Goal: Task Accomplishment & Management: Use online tool/utility

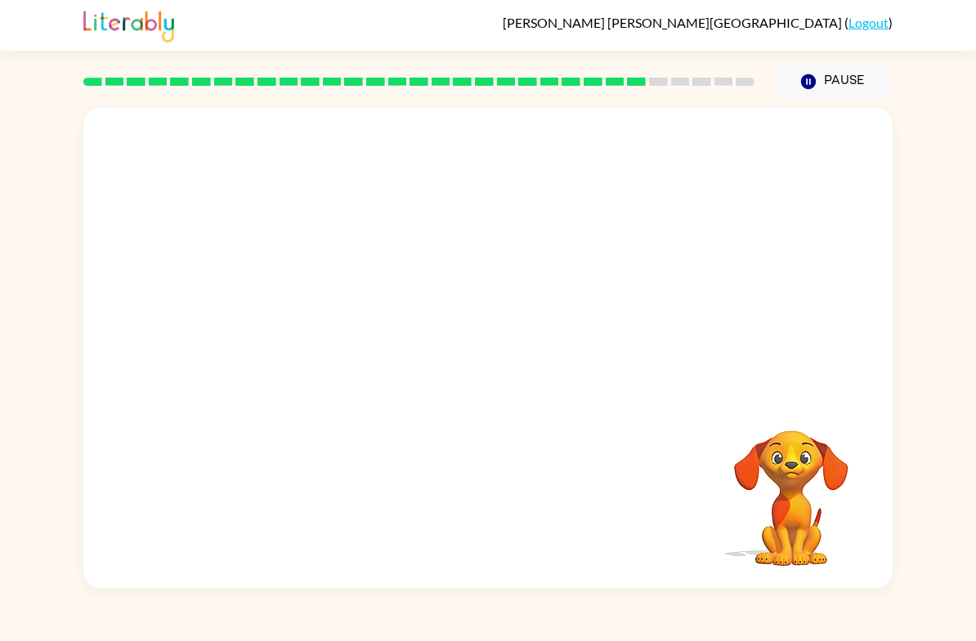
click at [764, 284] on div at bounding box center [487, 252] width 809 height 288
click at [899, 346] on div "Your browser must support playing .mp4 files to use Literably. Please try using…" at bounding box center [488, 344] width 976 height 488
click at [499, 338] on button "button" at bounding box center [487, 357] width 105 height 60
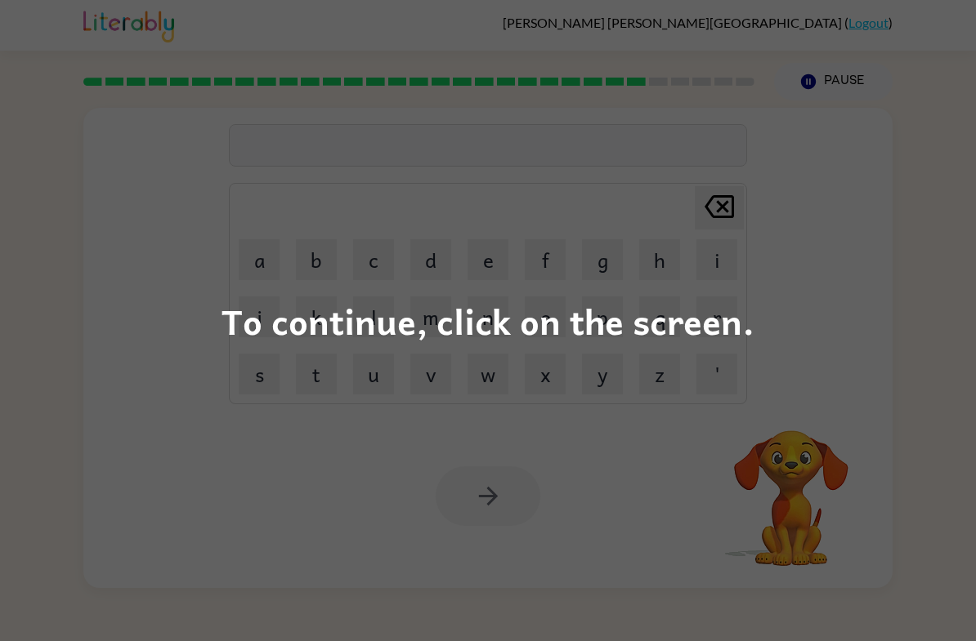
click at [873, 356] on div "To continue, click on the screen." at bounding box center [488, 320] width 976 height 641
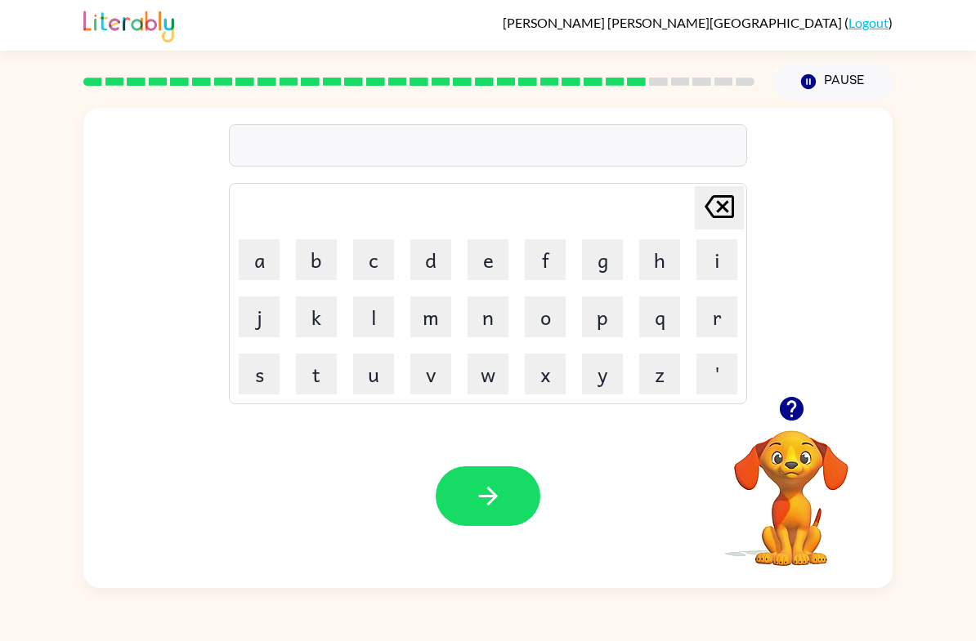
click at [444, 251] on button "d" at bounding box center [430, 259] width 41 height 41
click at [493, 257] on button "e" at bounding box center [487, 259] width 41 height 41
click at [601, 317] on button "p" at bounding box center [602, 317] width 41 height 41
click at [258, 257] on button "a" at bounding box center [259, 259] width 41 height 41
click at [720, 320] on button "r" at bounding box center [716, 317] width 41 height 41
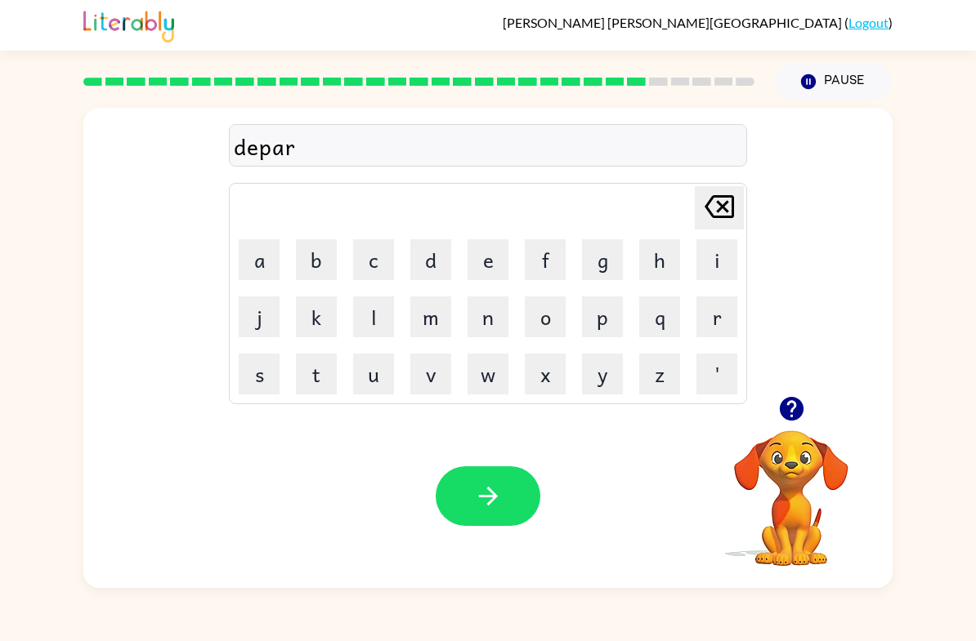
click at [326, 373] on button "t" at bounding box center [316, 374] width 41 height 41
click at [258, 264] on button "a" at bounding box center [259, 259] width 41 height 41
click at [440, 312] on button "m" at bounding box center [430, 317] width 41 height 41
click at [493, 256] on button "e" at bounding box center [487, 259] width 41 height 41
click at [493, 319] on button "n" at bounding box center [487, 317] width 41 height 41
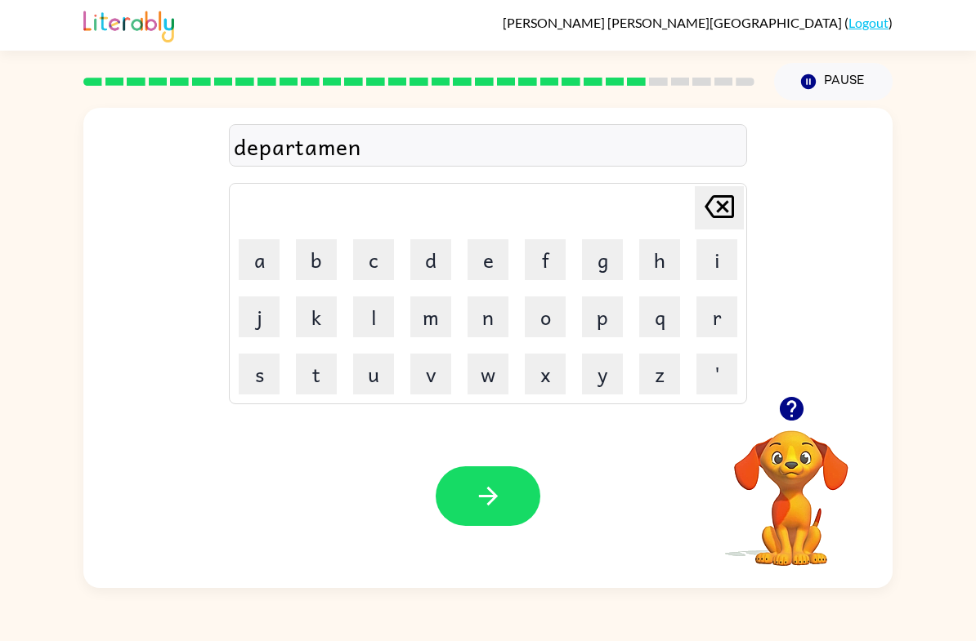
click at [313, 375] on button "t" at bounding box center [316, 374] width 41 height 41
click at [471, 497] on button "button" at bounding box center [487, 497] width 105 height 60
click at [798, 406] on icon "button" at bounding box center [791, 409] width 24 height 24
click at [261, 359] on button "s" at bounding box center [259, 374] width 41 height 41
click at [374, 328] on button "l" at bounding box center [373, 317] width 41 height 41
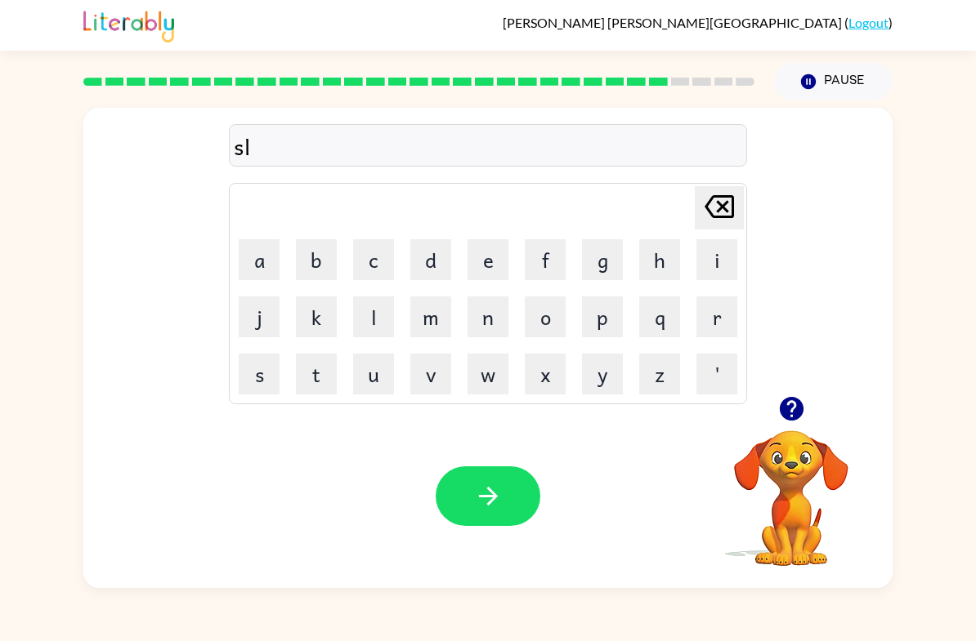
click at [726, 263] on button "i" at bounding box center [716, 259] width 41 height 41
click at [335, 373] on button "t" at bounding box center [316, 374] width 41 height 41
click at [486, 489] on icon "button" at bounding box center [488, 496] width 29 height 29
click at [393, 367] on button "u" at bounding box center [373, 374] width 41 height 41
click at [482, 322] on button "n" at bounding box center [487, 317] width 41 height 41
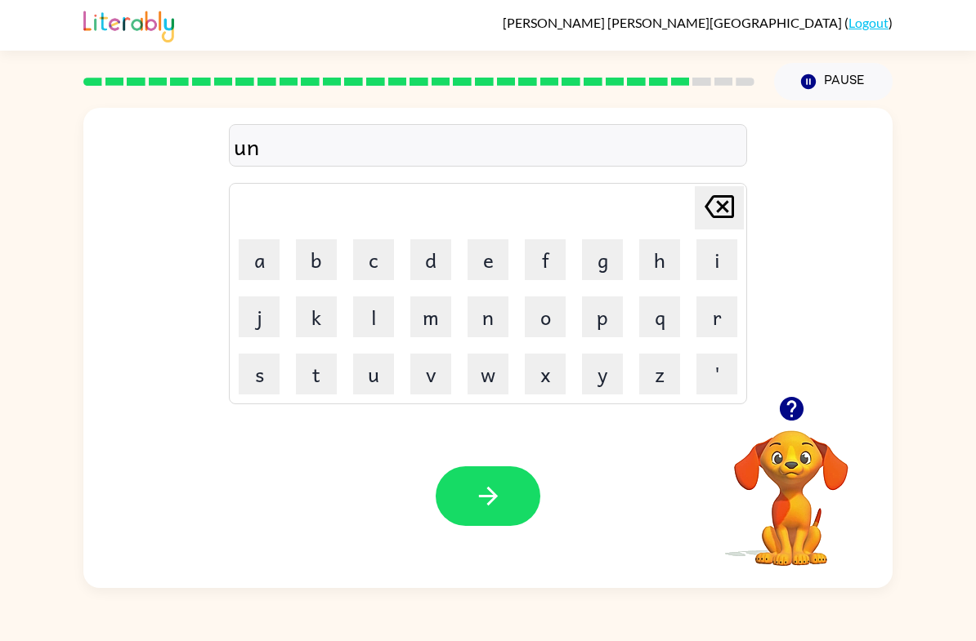
click at [721, 271] on button "i" at bounding box center [716, 259] width 41 height 41
click at [429, 380] on button "v" at bounding box center [430, 374] width 41 height 41
click at [485, 266] on button "e" at bounding box center [487, 259] width 41 height 41
click at [704, 328] on button "r" at bounding box center [716, 317] width 41 height 41
click at [269, 368] on button "s" at bounding box center [259, 374] width 41 height 41
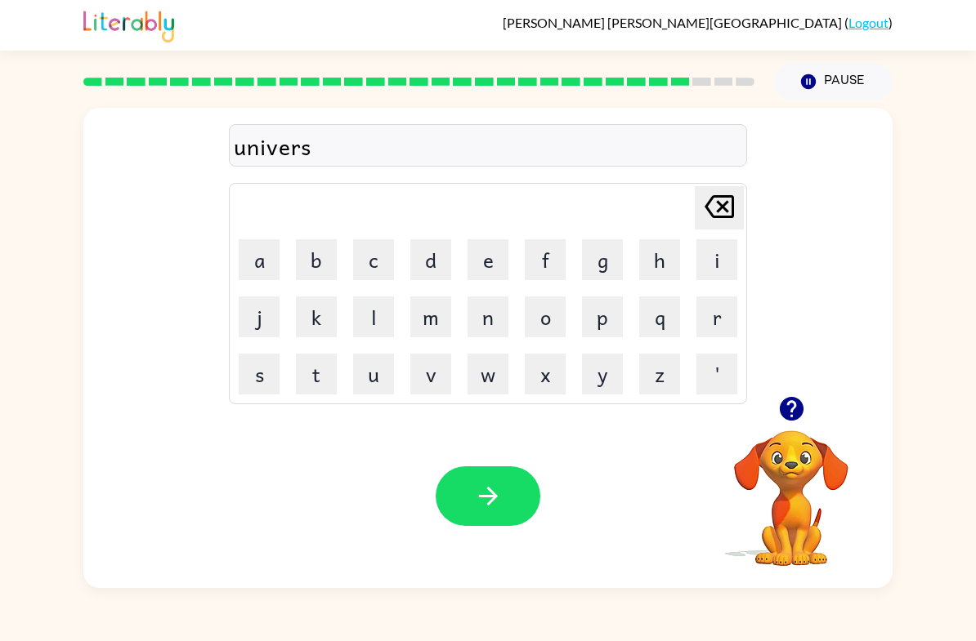
click at [272, 253] on button "a" at bounding box center [259, 259] width 41 height 41
click at [368, 320] on button "l" at bounding box center [373, 317] width 41 height 41
click at [502, 484] on icon "button" at bounding box center [488, 496] width 29 height 29
click at [805, 400] on icon "button" at bounding box center [791, 409] width 29 height 29
click at [250, 374] on button "s" at bounding box center [259, 374] width 41 height 41
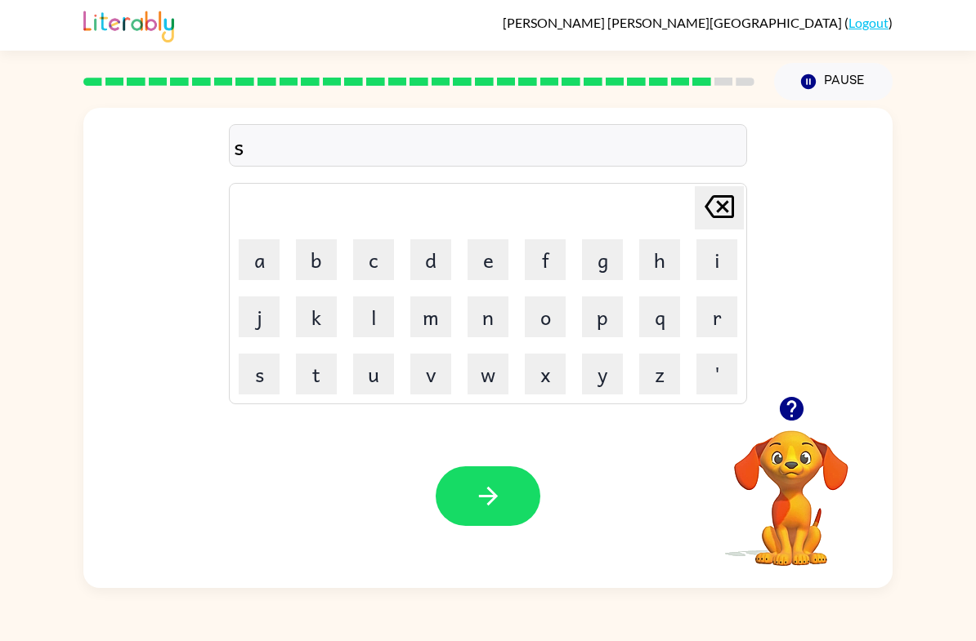
click at [552, 317] on button "o" at bounding box center [545, 317] width 41 height 41
click at [429, 369] on button "v" at bounding box center [430, 374] width 41 height 41
click at [470, 270] on button "e" at bounding box center [487, 259] width 41 height 41
click at [708, 328] on button "r" at bounding box center [716, 317] width 41 height 41
click at [502, 355] on button "w" at bounding box center [487, 374] width 41 height 41
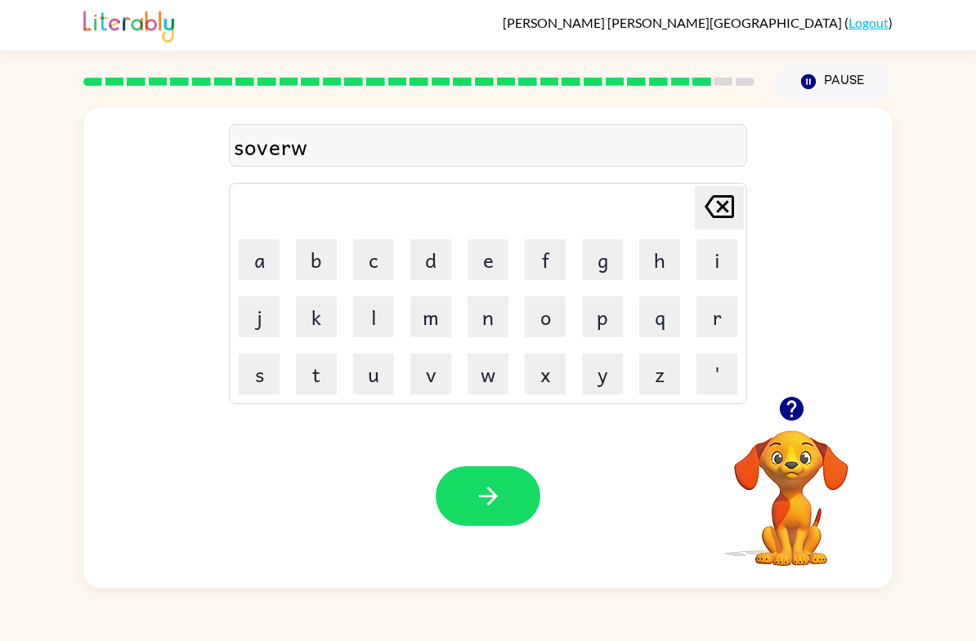
click at [492, 255] on button "e" at bounding box center [487, 259] width 41 height 41
click at [369, 308] on button "l" at bounding box center [373, 317] width 41 height 41
click at [382, 311] on button "l" at bounding box center [373, 317] width 41 height 41
click at [444, 498] on button "button" at bounding box center [487, 497] width 105 height 60
click at [491, 248] on button "e" at bounding box center [487, 259] width 41 height 41
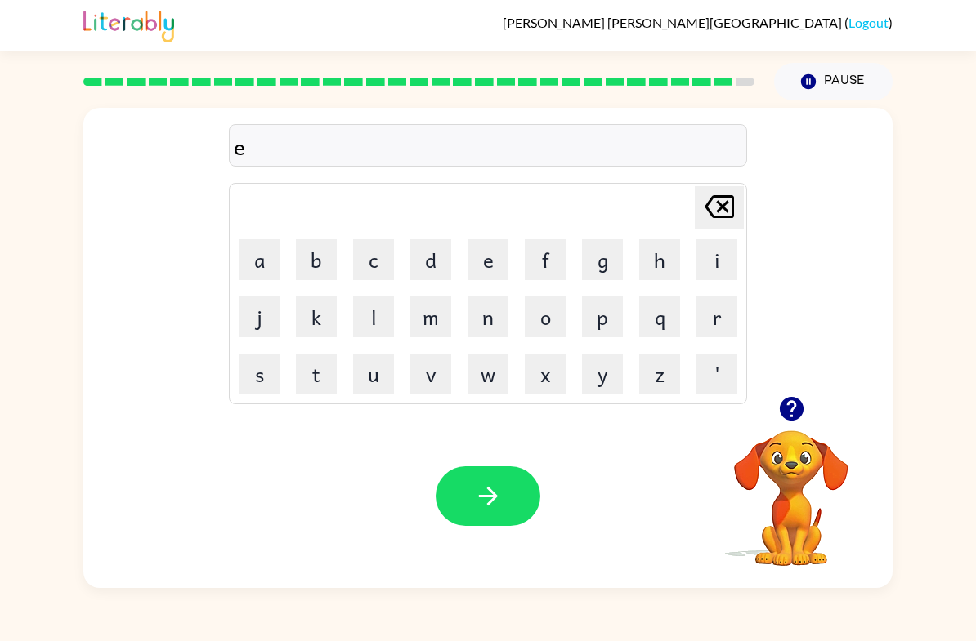
click at [495, 299] on button "n" at bounding box center [487, 317] width 41 height 41
click at [379, 251] on button "c" at bounding box center [373, 259] width 41 height 41
click at [544, 317] on button "o" at bounding box center [545, 317] width 41 height 41
click at [377, 377] on button "u" at bounding box center [373, 374] width 41 height 41
click at [493, 321] on button "n" at bounding box center [487, 317] width 41 height 41
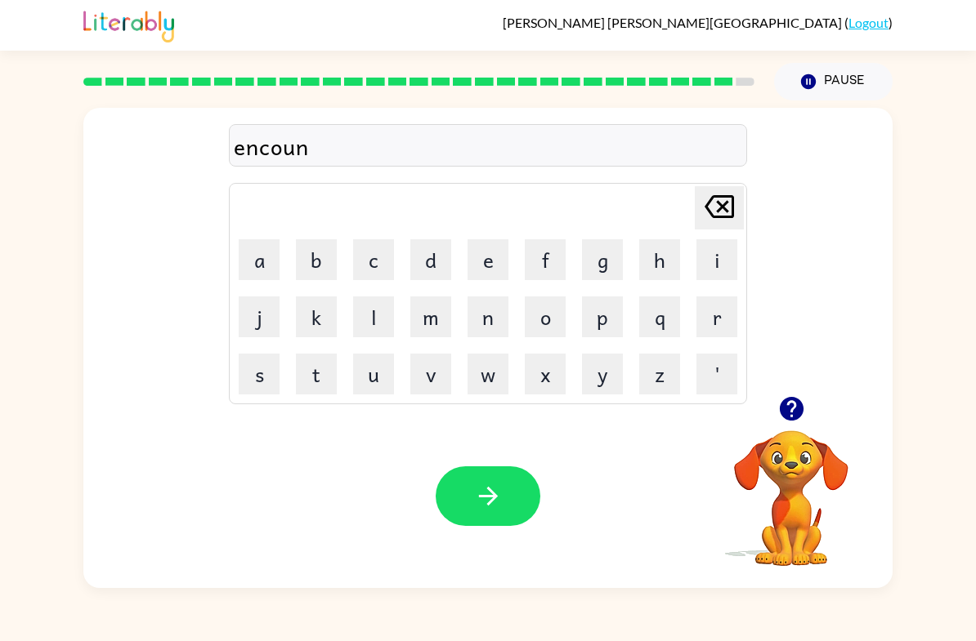
click at [318, 370] on button "t" at bounding box center [316, 374] width 41 height 41
click at [478, 252] on button "e" at bounding box center [487, 259] width 41 height 41
click at [708, 315] on button "r" at bounding box center [716, 317] width 41 height 41
click at [487, 501] on icon "button" at bounding box center [488, 496] width 29 height 29
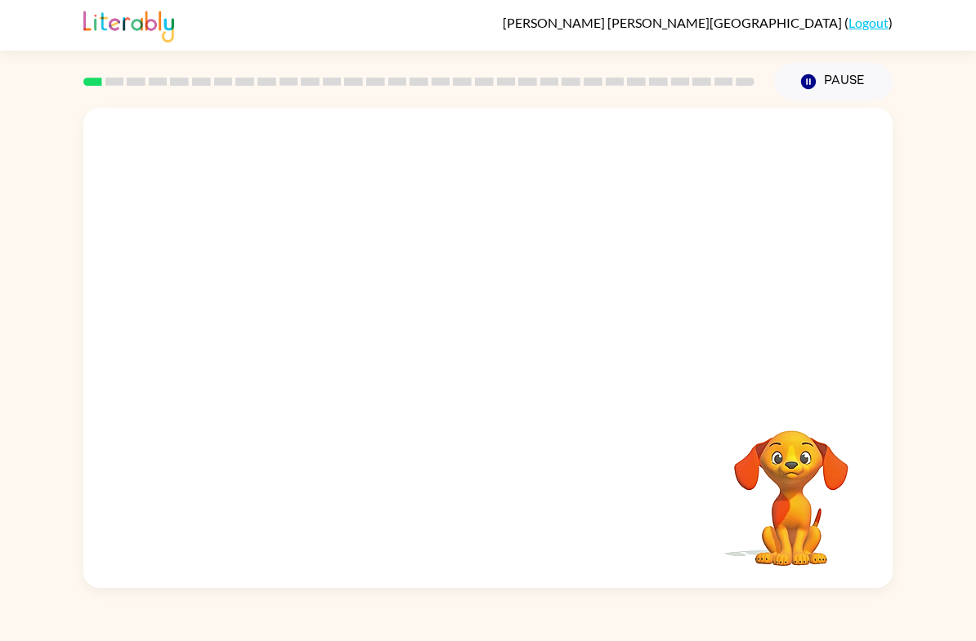
click at [873, 83] on button "Pause Pause" at bounding box center [833, 82] width 118 height 38
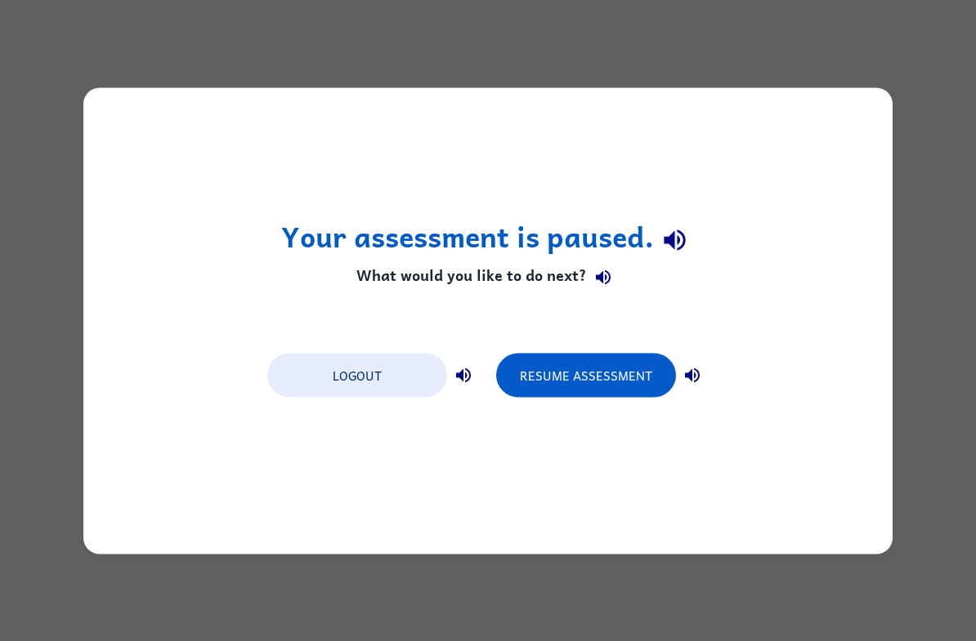
click at [630, 374] on button "Resume Assessment" at bounding box center [586, 375] width 180 height 44
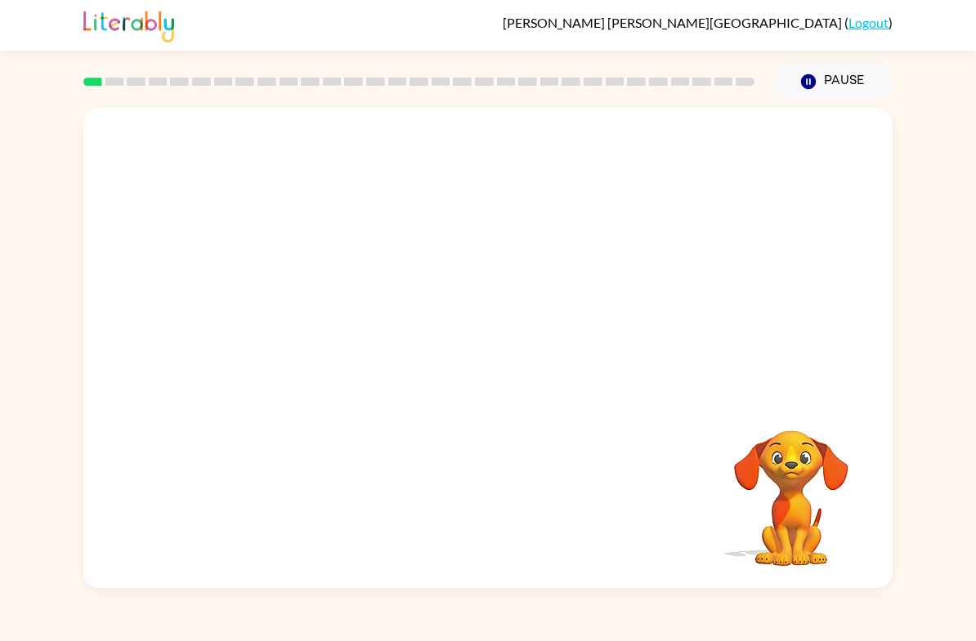
click at [973, 246] on div "Your browser must support playing .mp4 files to use Literably. Please try using…" at bounding box center [488, 344] width 976 height 488
click at [484, 366] on icon "button" at bounding box center [488, 356] width 29 height 29
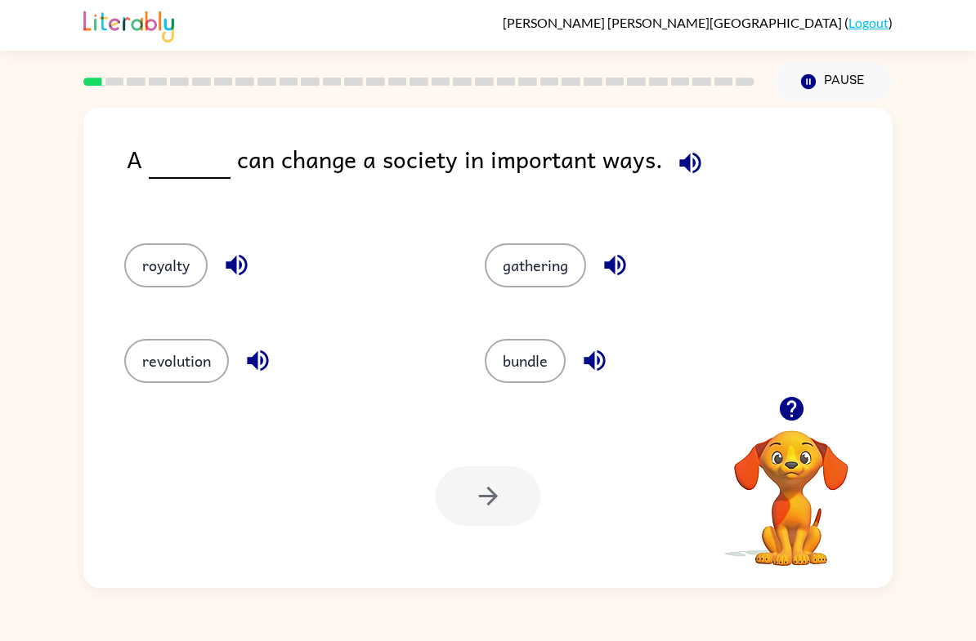
click at [793, 406] on icon "button" at bounding box center [791, 409] width 29 height 29
click at [784, 406] on icon "button" at bounding box center [791, 409] width 24 height 24
click at [195, 266] on button "royalty" at bounding box center [165, 265] width 83 height 44
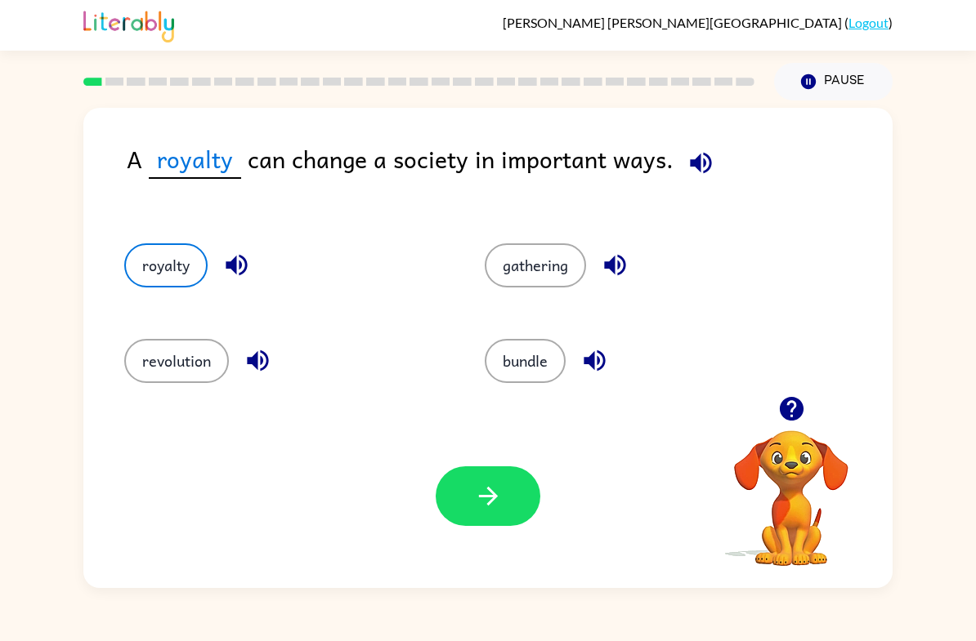
click at [556, 497] on div "Your browser must support playing .mp4 files to use Literably. Please try using…" at bounding box center [487, 496] width 809 height 184
click at [514, 506] on button "button" at bounding box center [487, 497] width 105 height 60
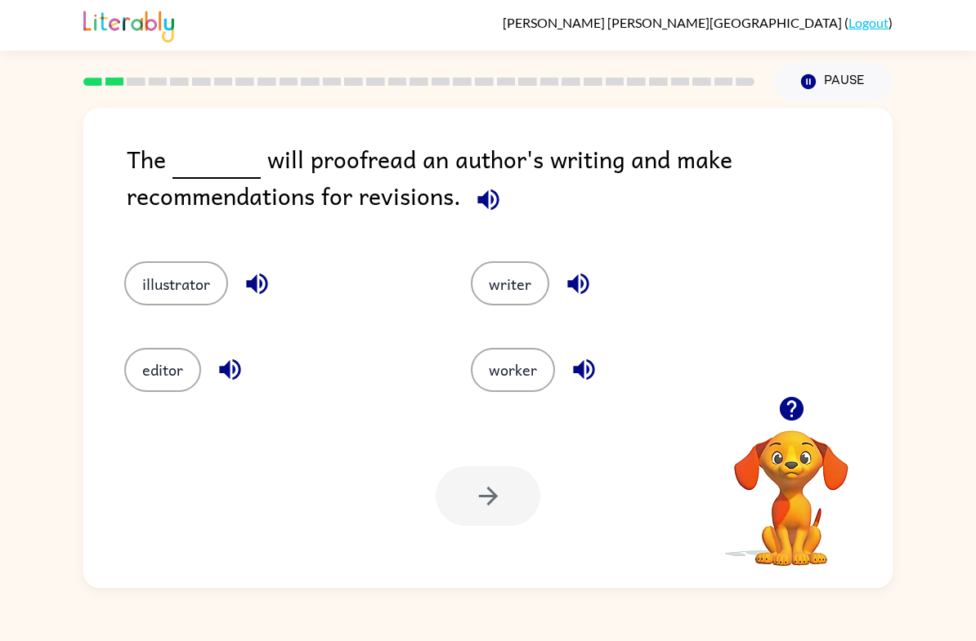
click at [153, 387] on button "editor" at bounding box center [162, 370] width 77 height 44
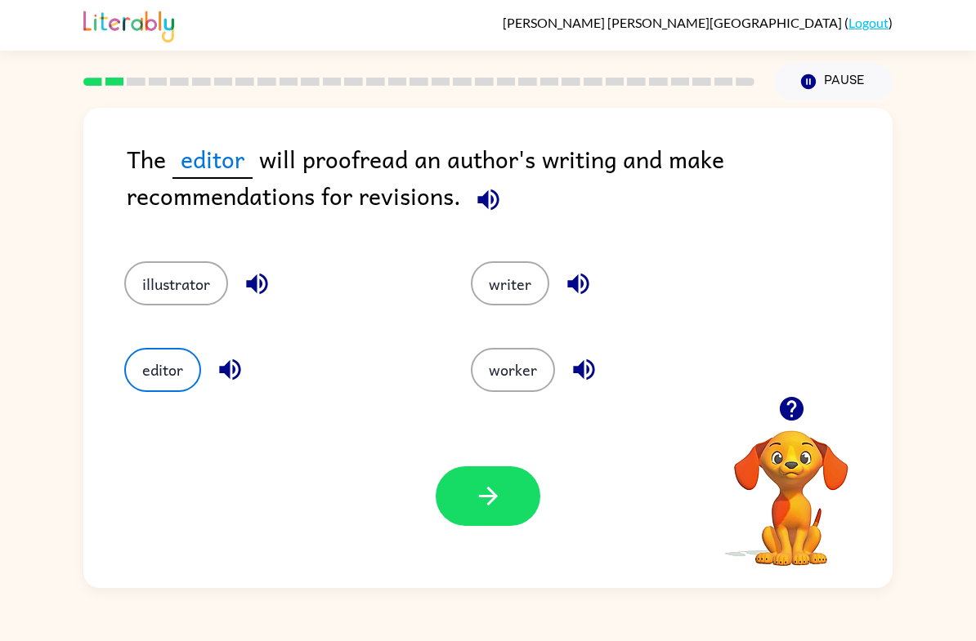
click at [492, 516] on button "button" at bounding box center [487, 497] width 105 height 60
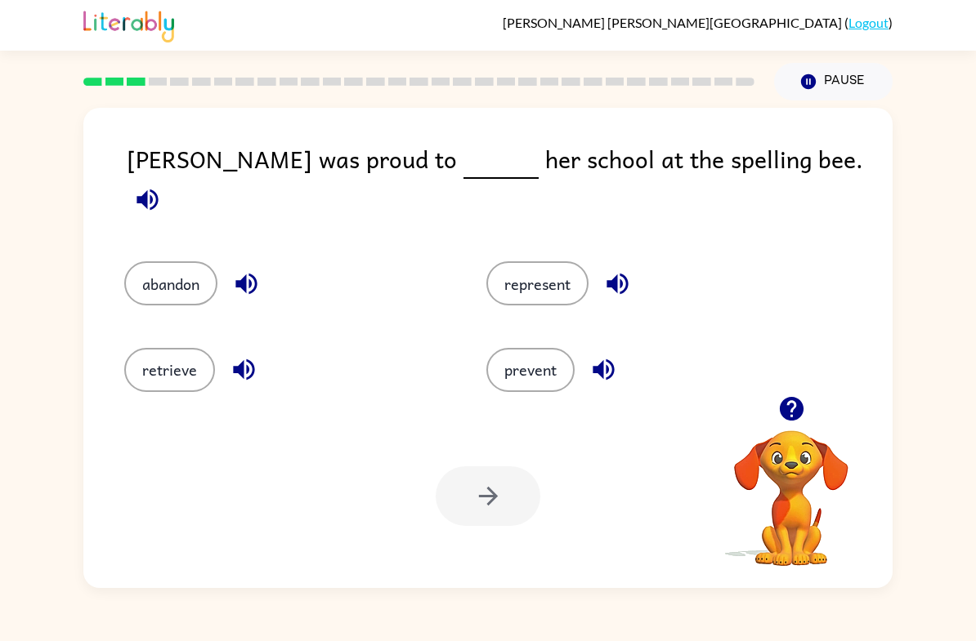
click at [565, 282] on button "represent" at bounding box center [537, 283] width 102 height 44
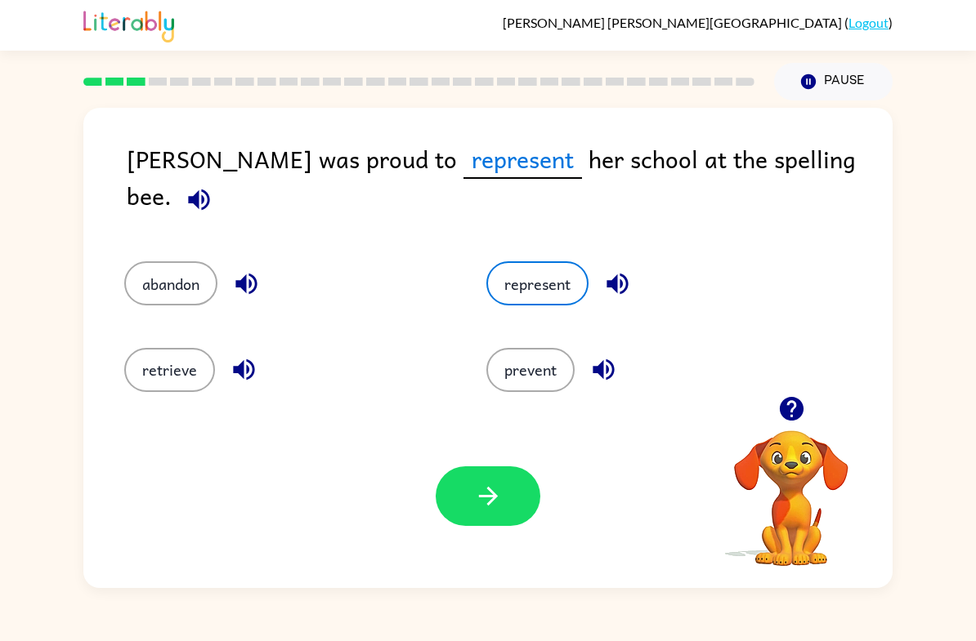
click at [461, 511] on button "button" at bounding box center [487, 497] width 105 height 60
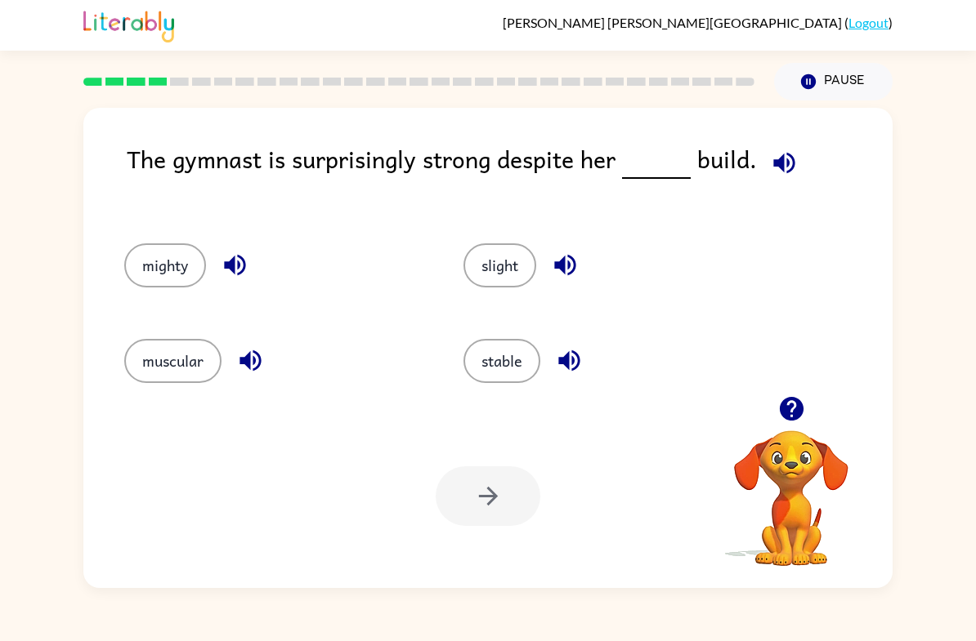
click at [167, 331] on div "muscular" at bounding box center [262, 356] width 339 height 96
click at [159, 367] on button "muscular" at bounding box center [172, 361] width 97 height 44
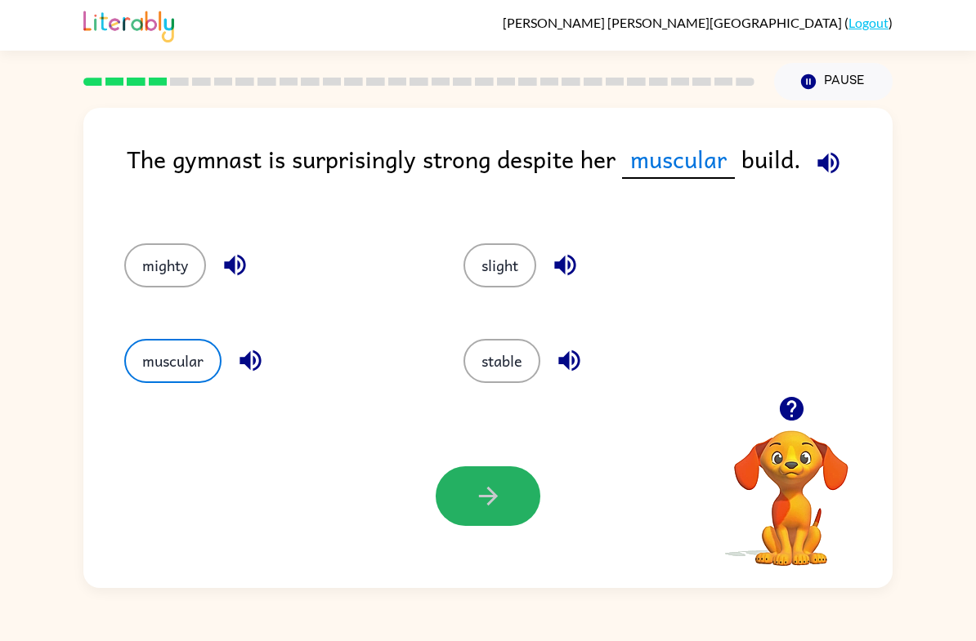
click at [467, 499] on button "button" at bounding box center [487, 497] width 105 height 60
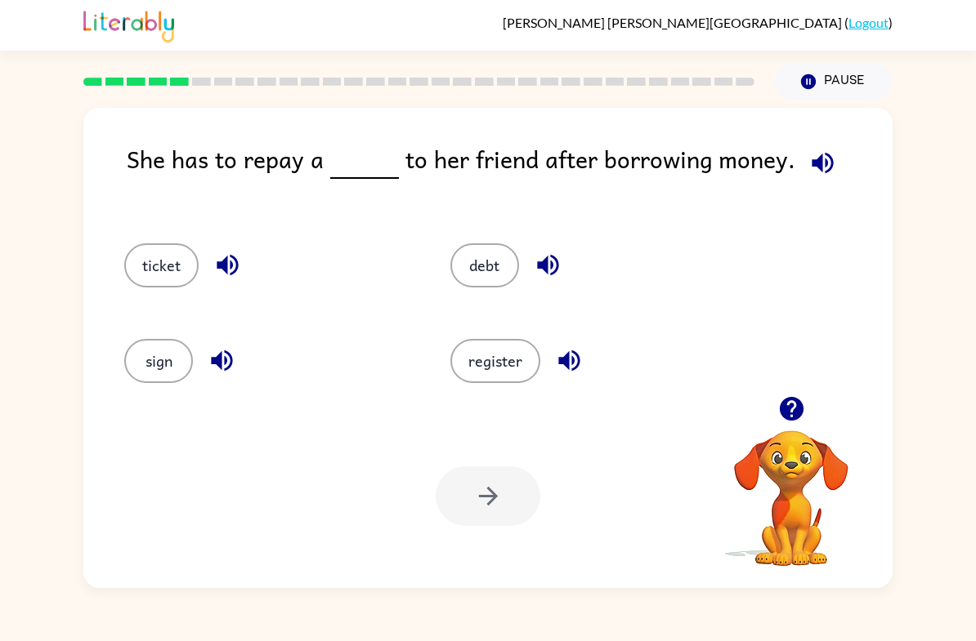
click at [476, 268] on button "debt" at bounding box center [484, 265] width 69 height 44
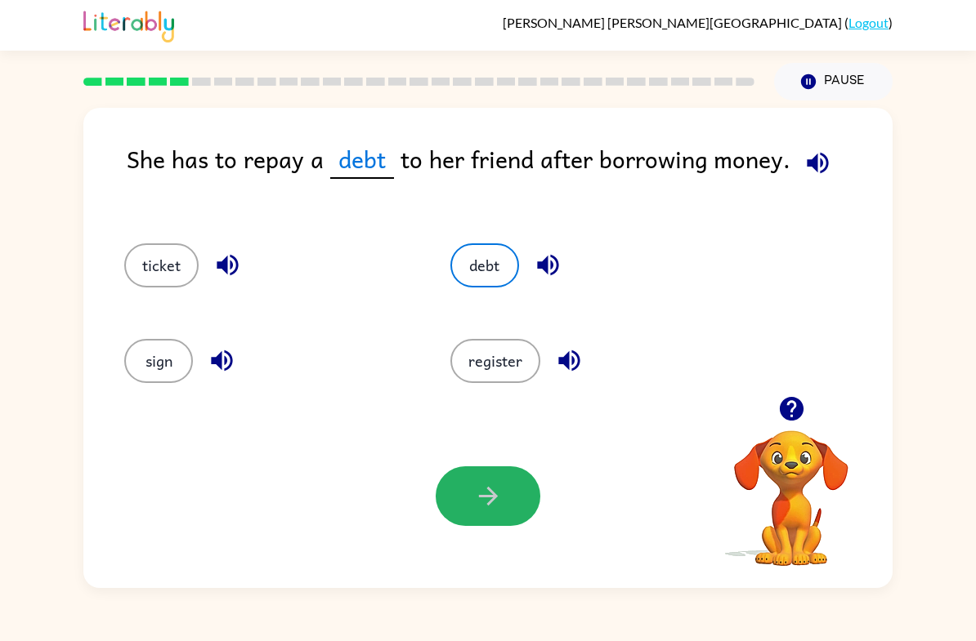
click at [462, 482] on button "button" at bounding box center [487, 497] width 105 height 60
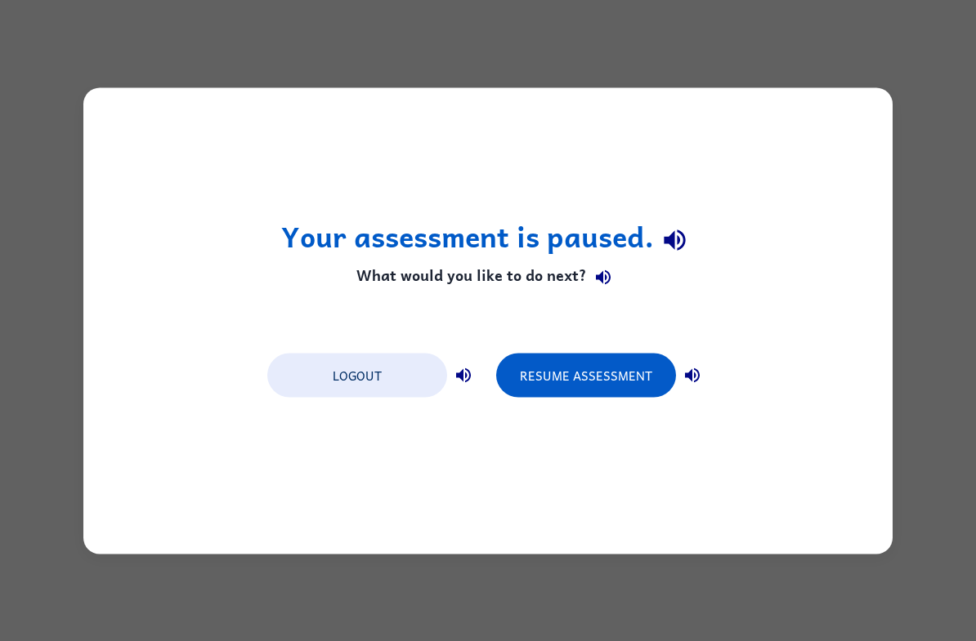
click at [382, 384] on button "Logout" at bounding box center [357, 375] width 180 height 44
